Goal: Task Accomplishment & Management: Complete application form

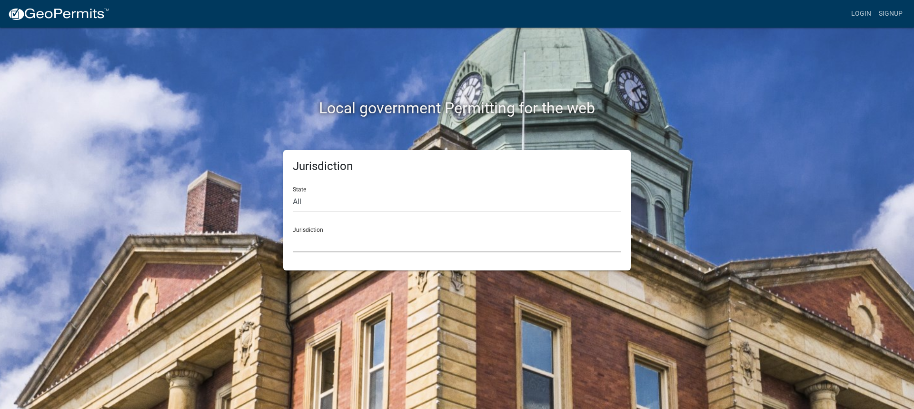
click at [339, 242] on select "[GEOGRAPHIC_DATA], [US_STATE] [GEOGRAPHIC_DATA], [US_STATE][PERSON_NAME][GEOGRA…" at bounding box center [457, 243] width 328 height 20
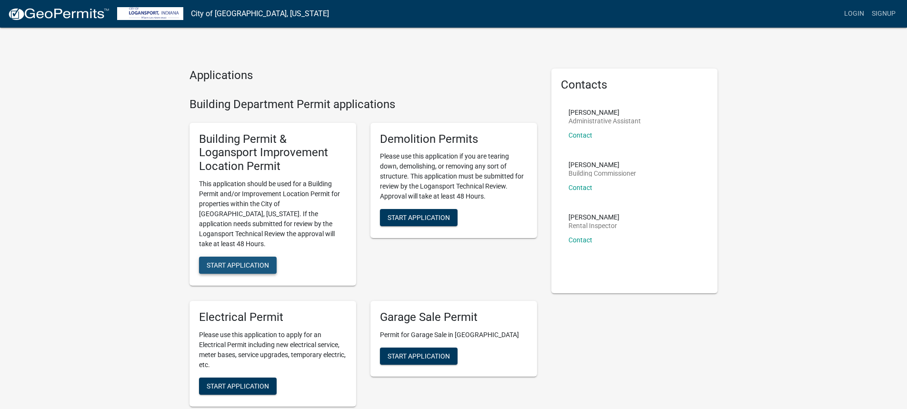
click at [240, 261] on span "Start Application" at bounding box center [238, 265] width 62 height 8
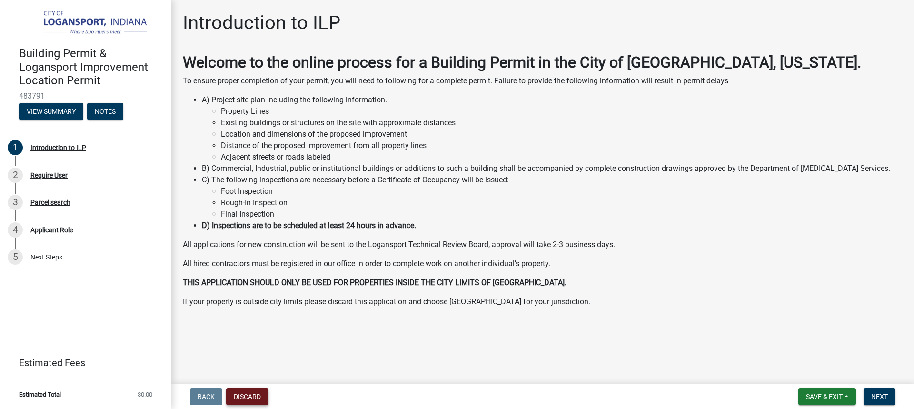
click at [248, 401] on button "Discard" at bounding box center [247, 396] width 42 height 17
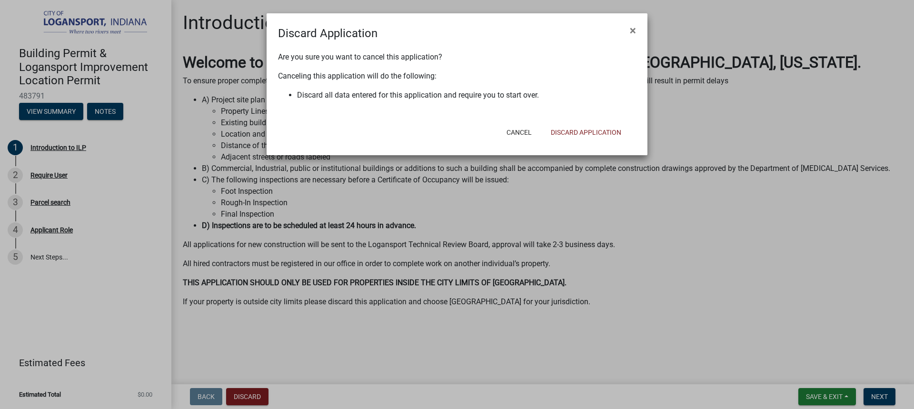
drag, startPoint x: 437, startPoint y: 321, endPoint x: 458, endPoint y: 275, distance: 51.1
click at [436, 317] on ngb-modal-window "Discard Application × Are you sure you want to cancel this application? Canceli…" at bounding box center [457, 204] width 914 height 409
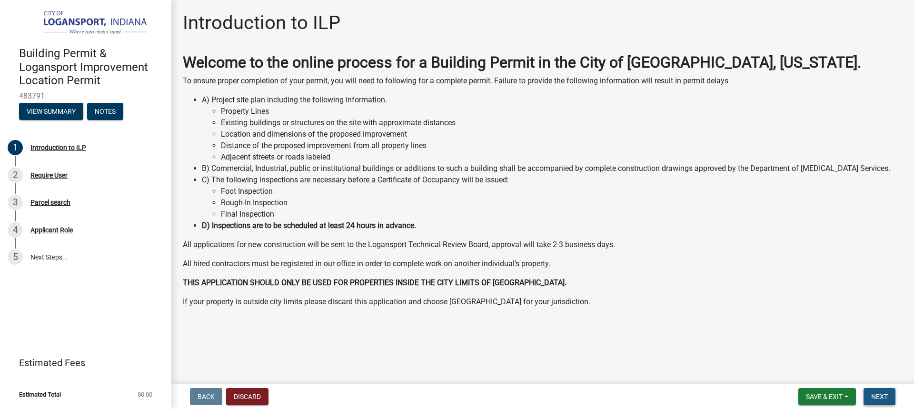
click at [887, 395] on span "Next" at bounding box center [879, 397] width 17 height 8
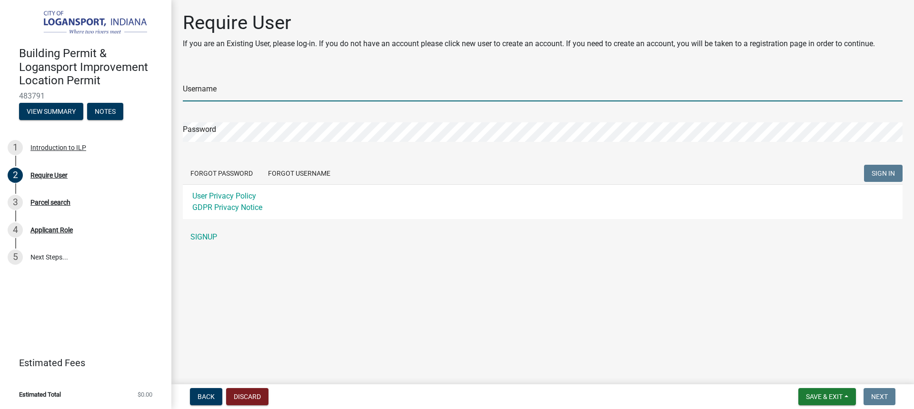
click at [210, 90] on input "Username" at bounding box center [543, 92] width 720 height 20
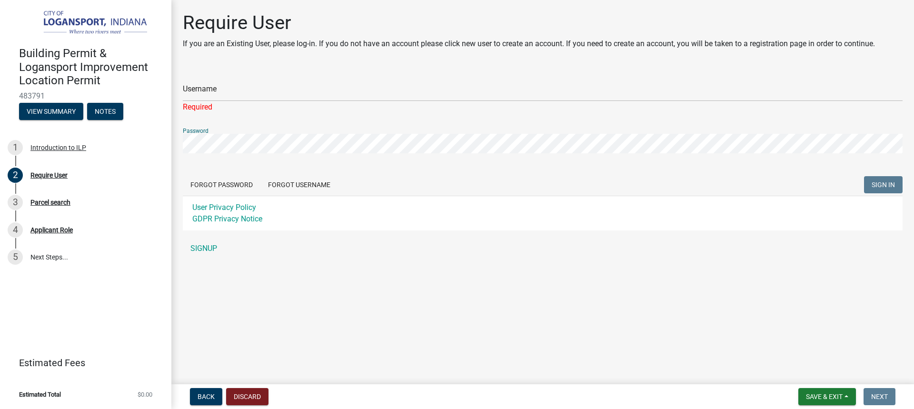
click at [194, 74] on div "Username Required" at bounding box center [543, 91] width 720 height 44
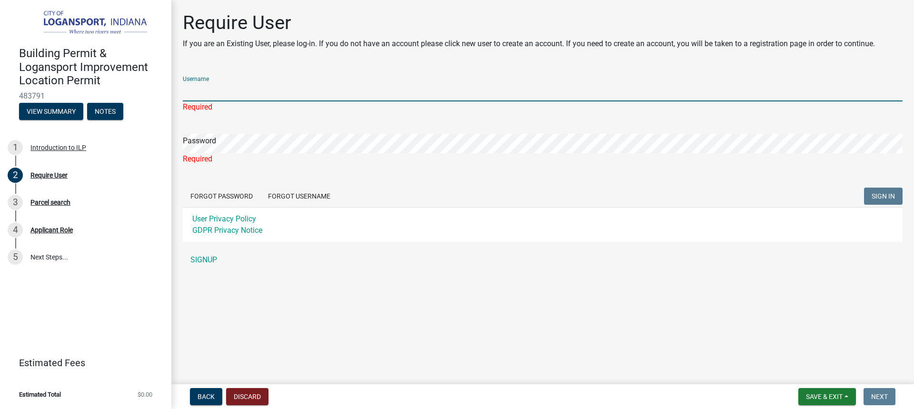
click at [231, 93] on input "Username" at bounding box center [543, 92] width 720 height 20
click at [234, 86] on input "Username" at bounding box center [543, 92] width 720 height 20
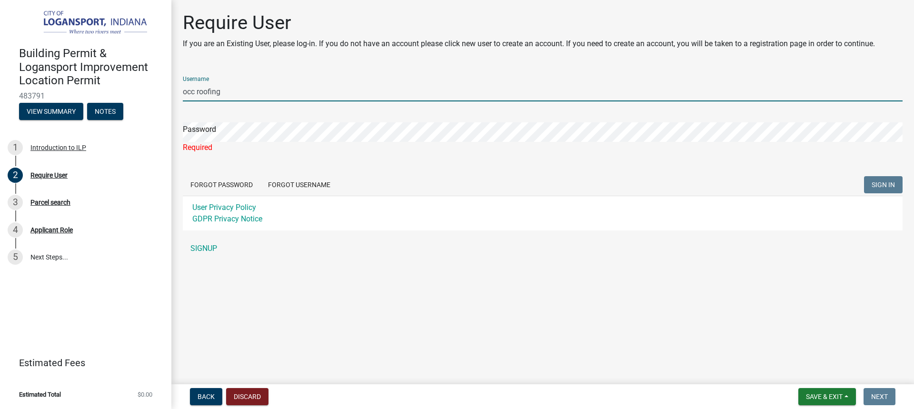
type input "occ roofing"
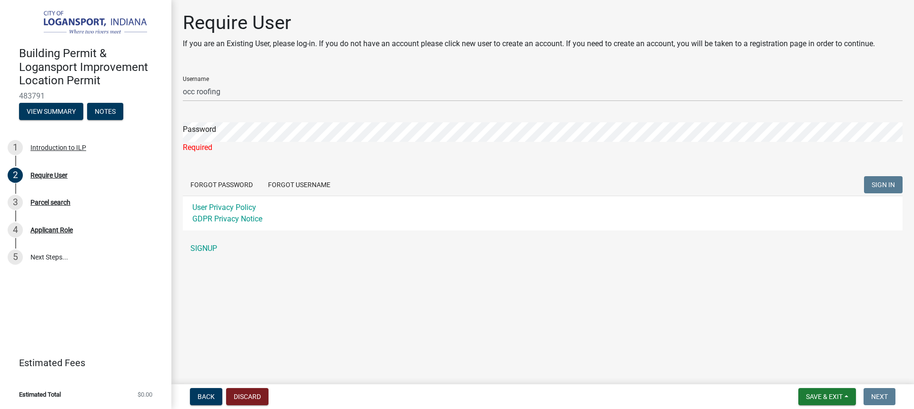
click at [269, 120] on div "Password Required" at bounding box center [543, 131] width 720 height 44
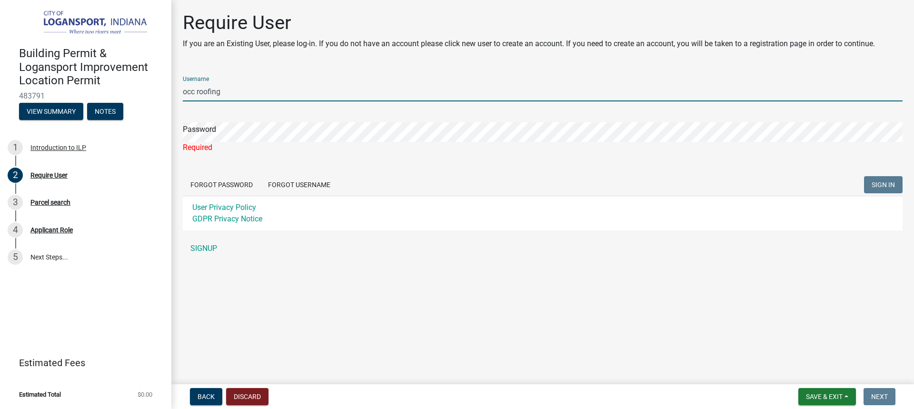
click at [210, 96] on input "occ roofing" at bounding box center [543, 92] width 720 height 20
drag, startPoint x: 231, startPoint y: 94, endPoint x: 161, endPoint y: 103, distance: 70.1
click at [161, 103] on div "Building Permit & Logansport Improvement Location Permit 483791 View Summary No…" at bounding box center [457, 204] width 914 height 409
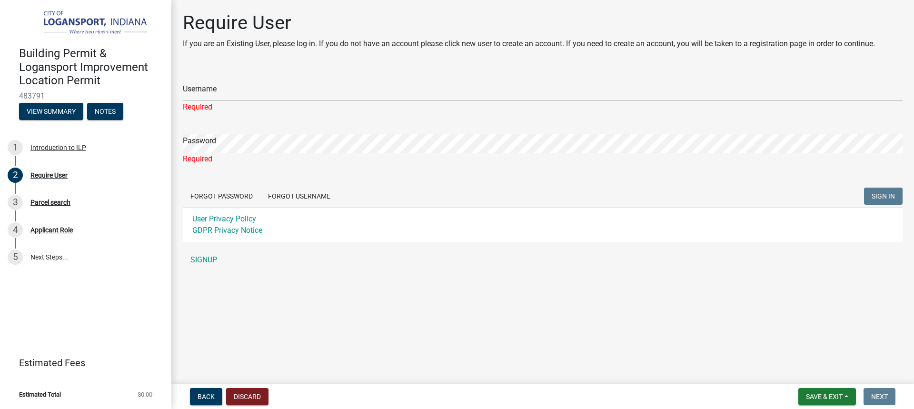
click at [220, 102] on div "Required" at bounding box center [543, 106] width 720 height 11
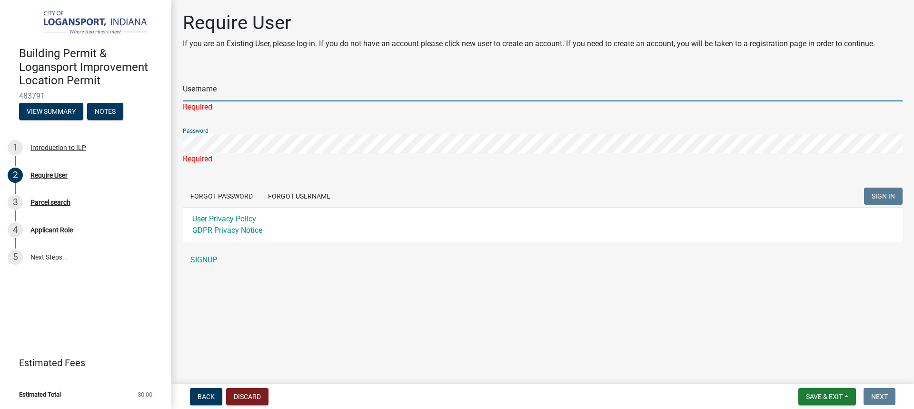
click at [215, 92] on input "Username" at bounding box center [543, 92] width 720 height 20
click at [212, 96] on input "Username" at bounding box center [543, 92] width 720 height 20
click at [251, 92] on input "Username" at bounding box center [543, 92] width 720 height 20
click at [226, 89] on input "Username" at bounding box center [543, 92] width 720 height 20
click at [207, 94] on input "Username" at bounding box center [543, 92] width 720 height 20
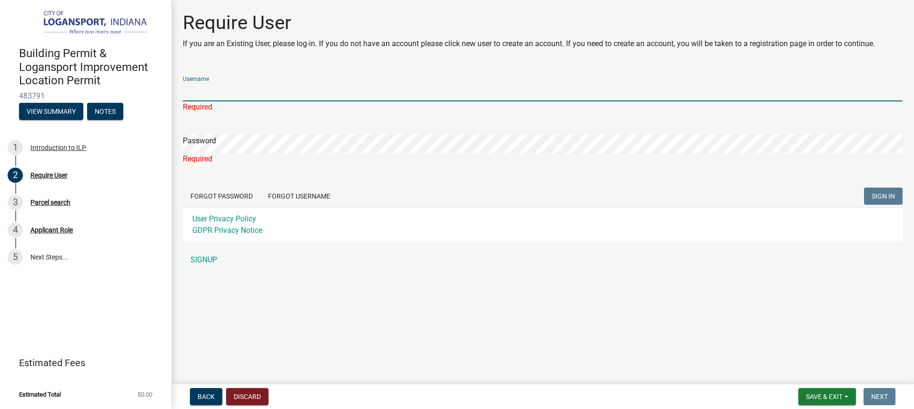
drag, startPoint x: 228, startPoint y: 85, endPoint x: 229, endPoint y: 79, distance: 5.8
click at [228, 84] on input "Username" at bounding box center [543, 92] width 720 height 20
